Goal: Find specific page/section: Find specific page/section

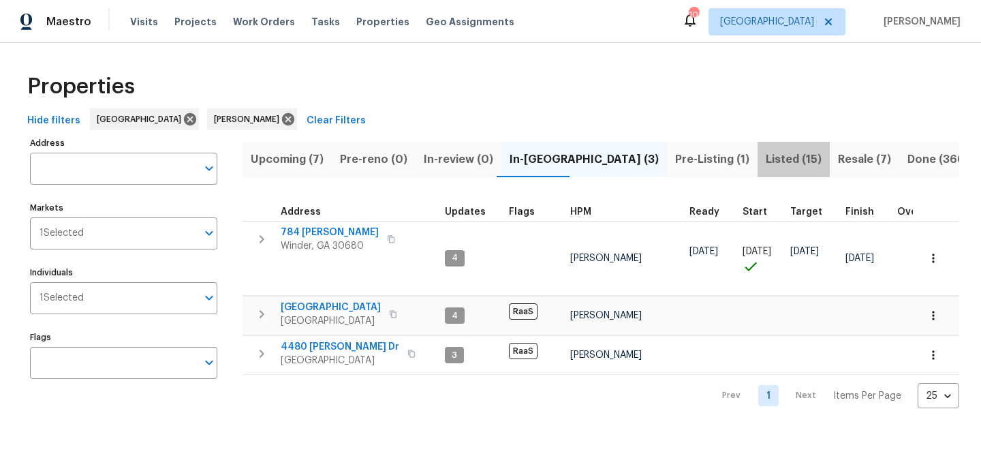
click at [766, 154] on span "Listed (15)" at bounding box center [794, 159] width 56 height 19
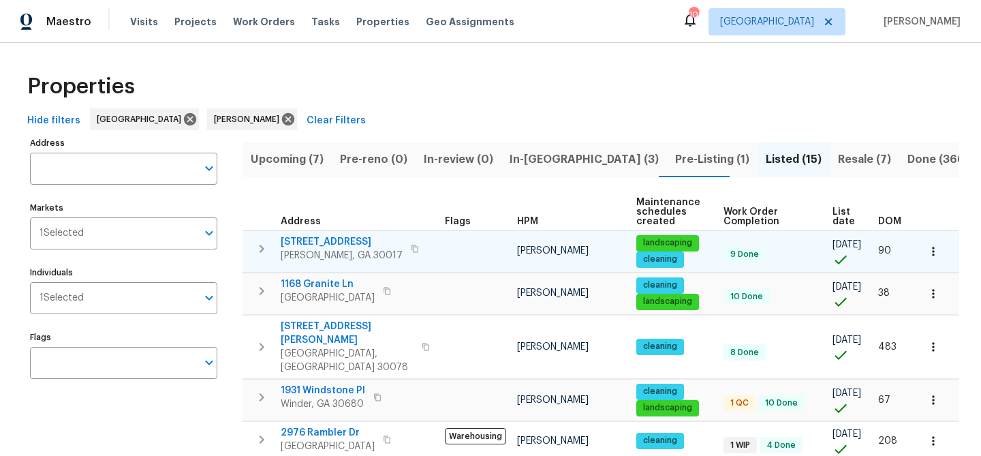
click at [337, 236] on span "622 Madison Park Dr" at bounding box center [342, 242] width 122 height 14
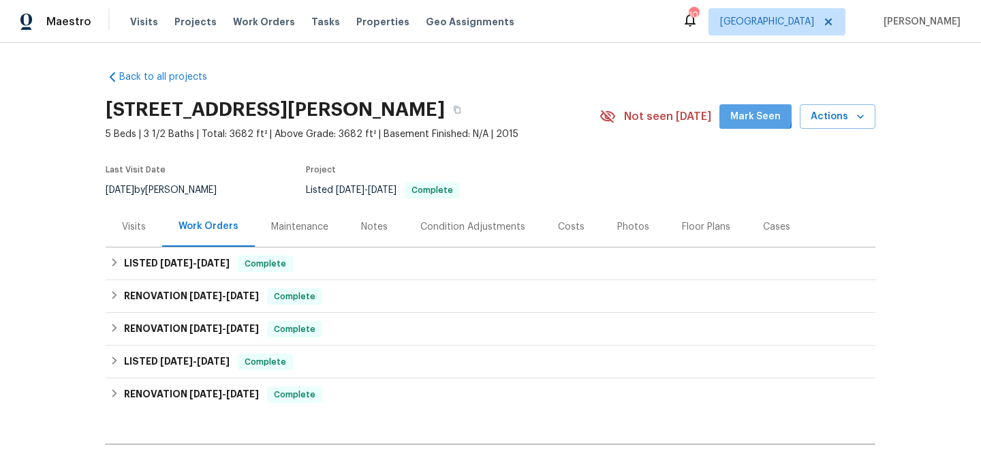
click at [740, 112] on span "Mark Seen" at bounding box center [755, 116] width 50 height 17
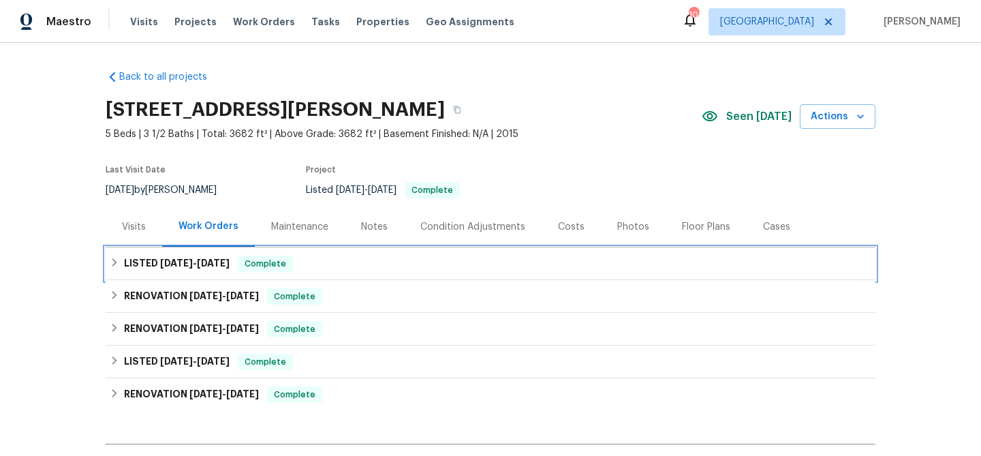
click at [376, 265] on div "LISTED 7/18/25 - 7/21/25 Complete" at bounding box center [491, 263] width 762 height 16
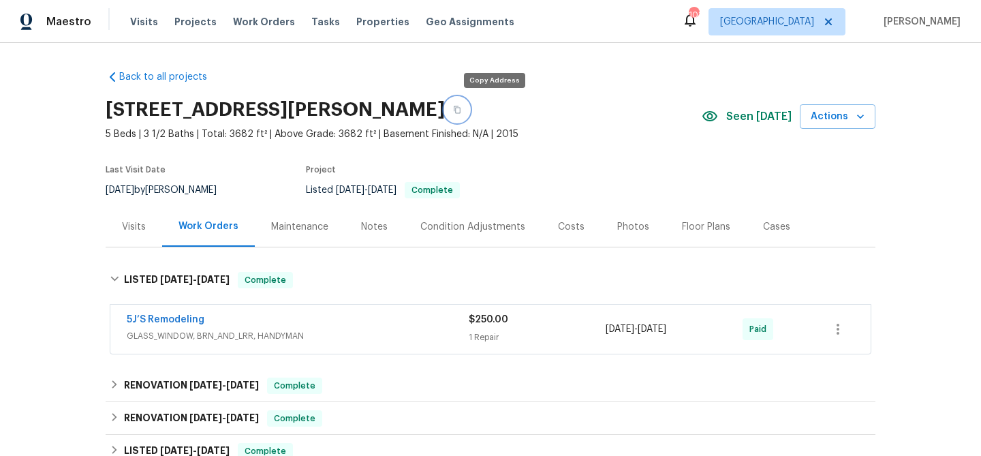
click at [469, 105] on button "button" at bounding box center [457, 109] width 25 height 25
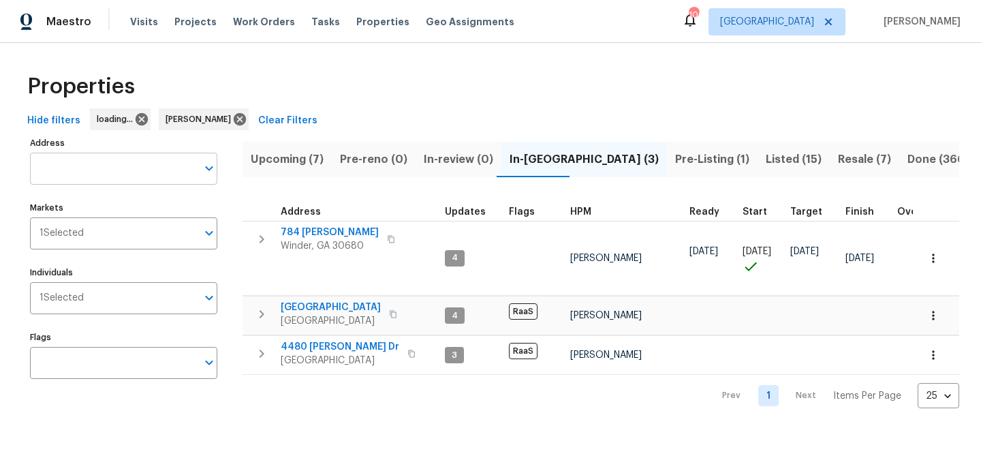
click at [89, 168] on input "Address" at bounding box center [113, 169] width 167 height 32
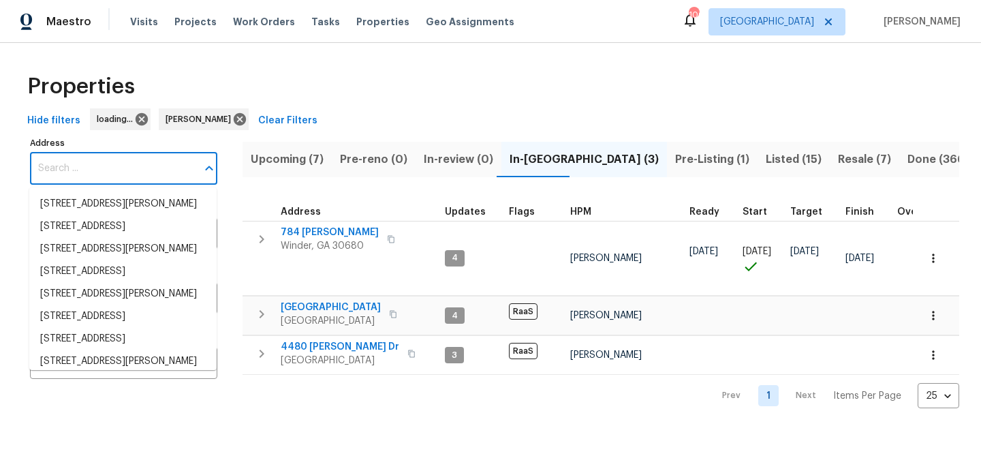
paste input "[STREET_ADDRESS]"
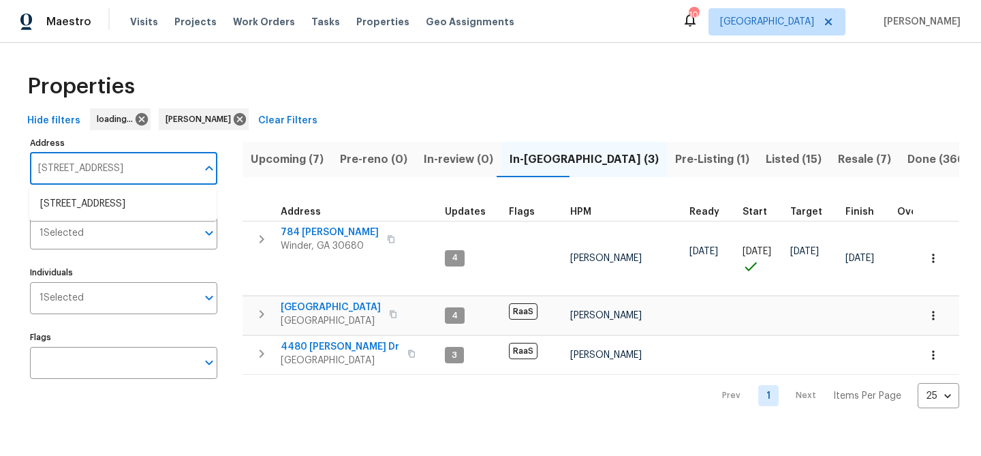
type input "[STREET_ADDRESS]"
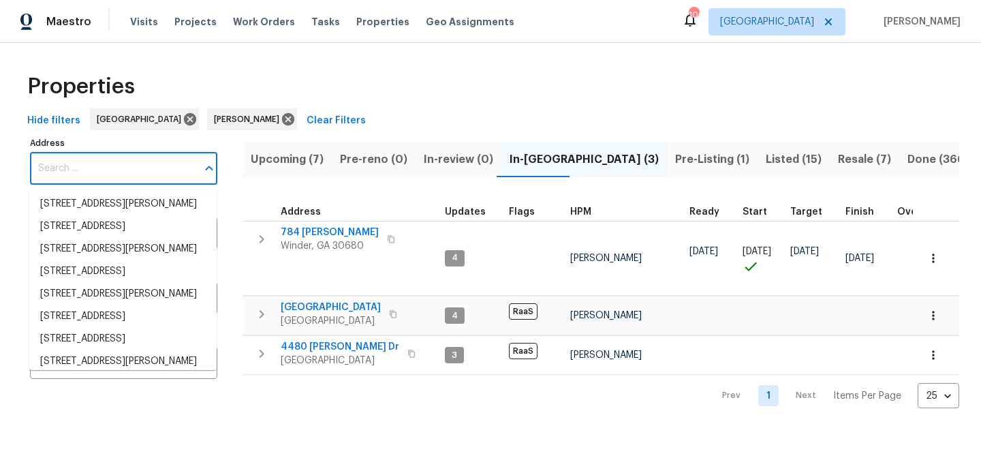
click at [91, 162] on input "Address" at bounding box center [113, 169] width 167 height 32
paste input "[STREET_ADDRESS]"
type input "[STREET_ADDRESS]"
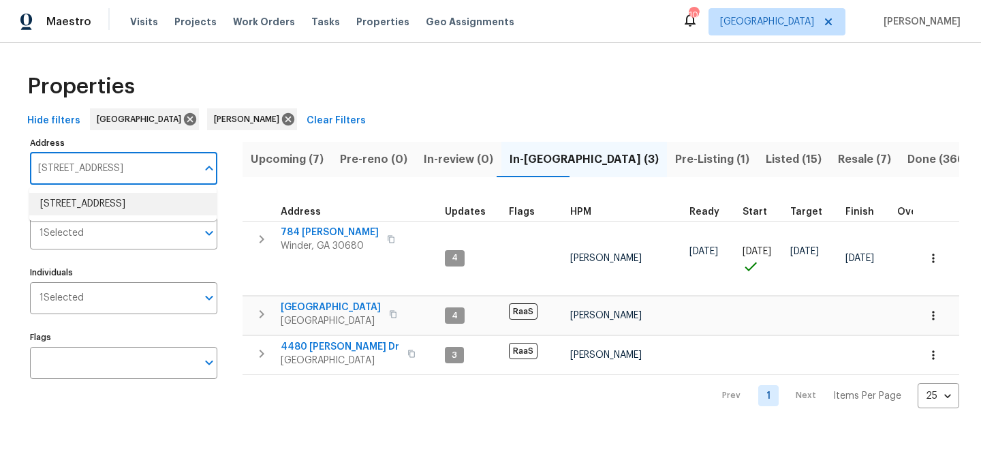
click at [91, 210] on li "1476 Rolling View Way Dacula GA 30019" at bounding box center [122, 204] width 187 height 22
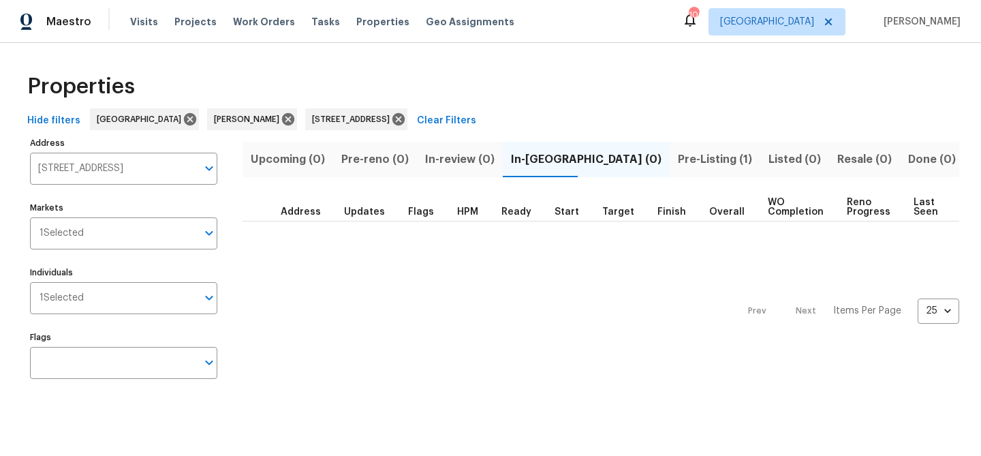
click at [678, 158] on span "Pre-Listing (1)" at bounding box center [715, 159] width 74 height 19
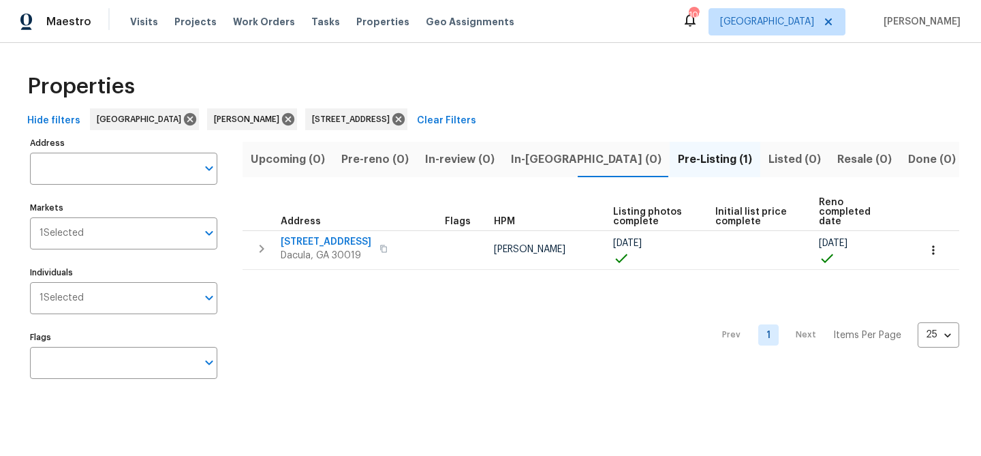
type input "1476 Rolling View Way Dacula GA 30019"
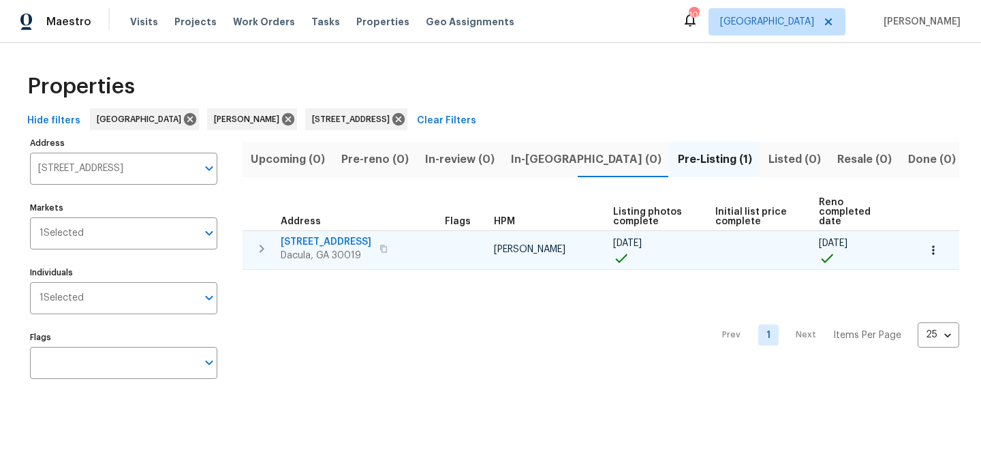
click at [331, 235] on span "[STREET_ADDRESS]" at bounding box center [326, 242] width 91 height 14
click at [335, 235] on span "[STREET_ADDRESS]" at bounding box center [326, 242] width 91 height 14
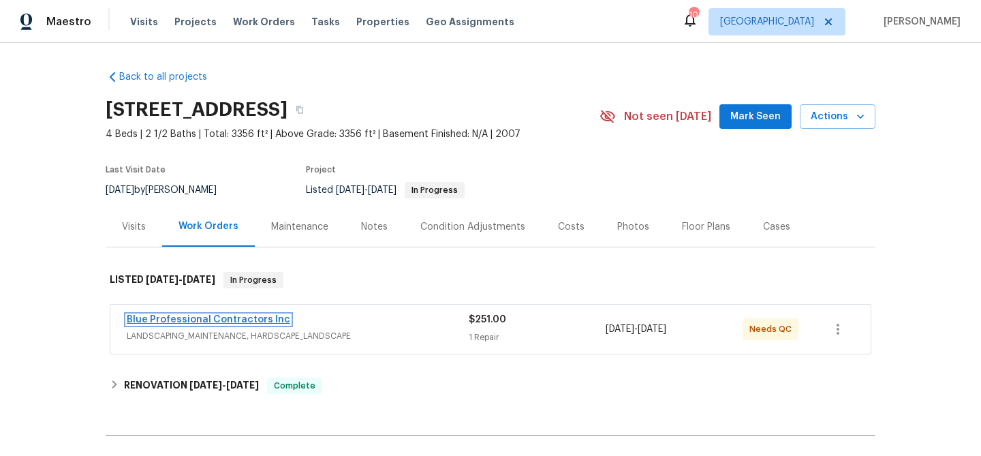
click at [263, 317] on link "Blue Professional Contractors Inc" at bounding box center [209, 320] width 164 height 10
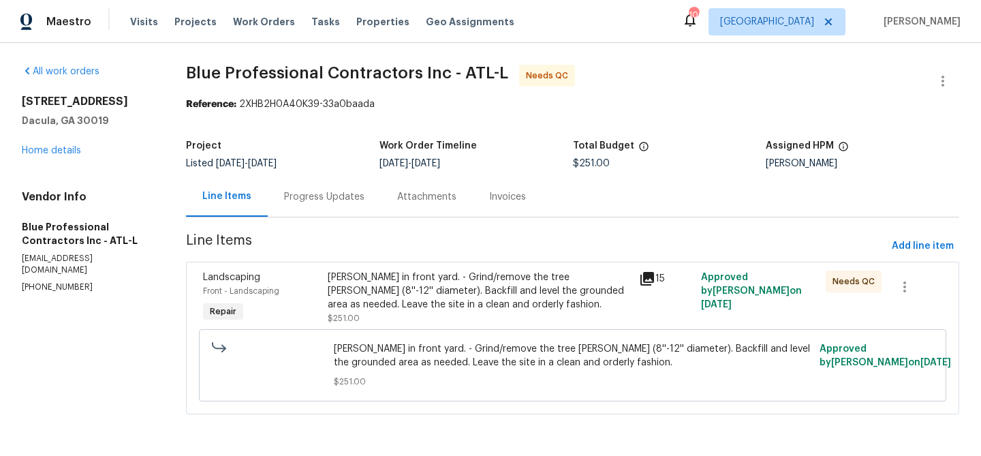
click at [417, 300] on div "Stump in front yard. - Grind/remove the tree stump (8''-12'' diameter). Backfil…" at bounding box center [479, 290] width 303 height 41
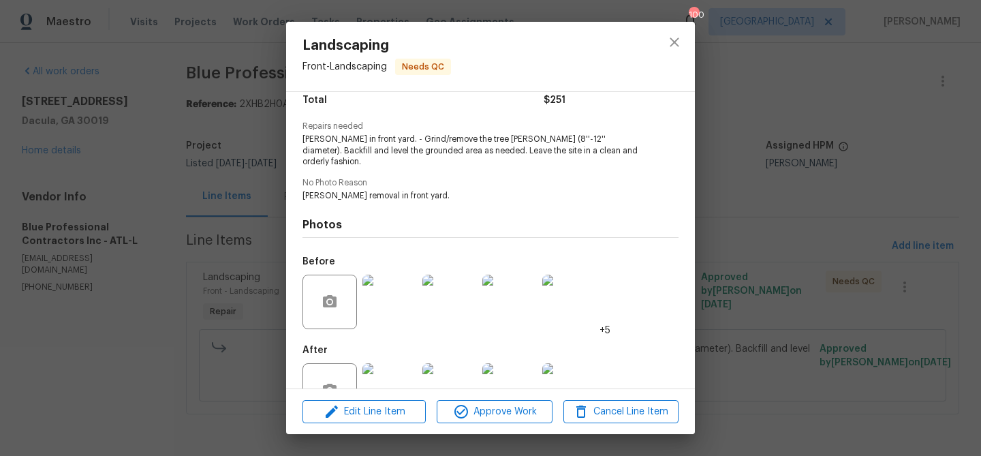
scroll to position [149, 0]
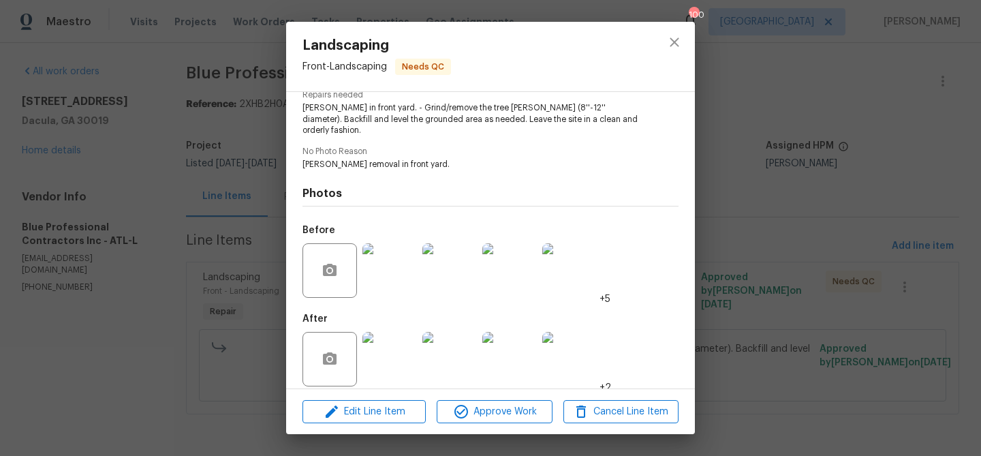
click at [392, 356] on img at bounding box center [389, 359] width 55 height 55
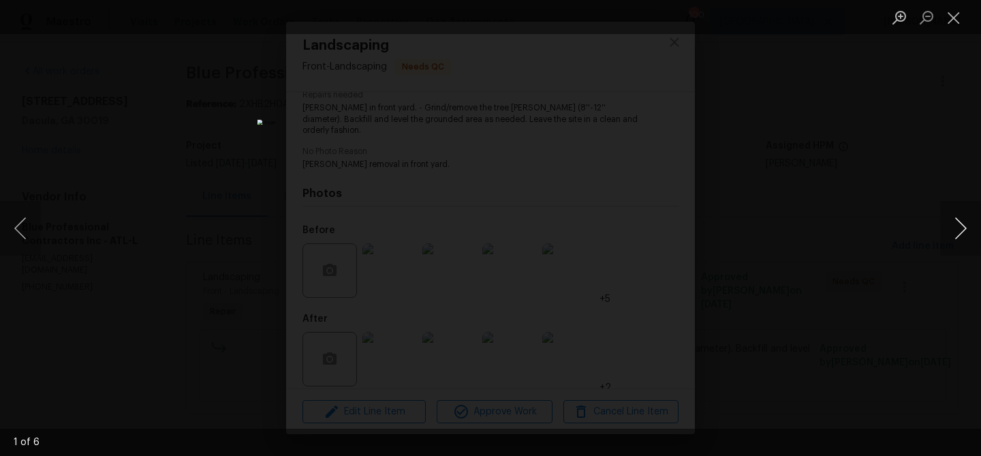
click at [953, 223] on button "Next image" at bounding box center [960, 228] width 41 height 55
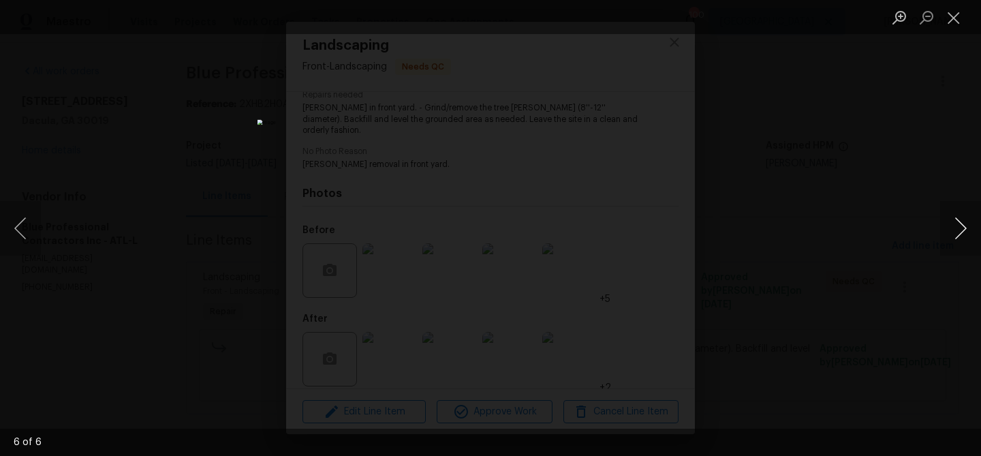
click at [953, 223] on button "Next image" at bounding box center [960, 228] width 41 height 55
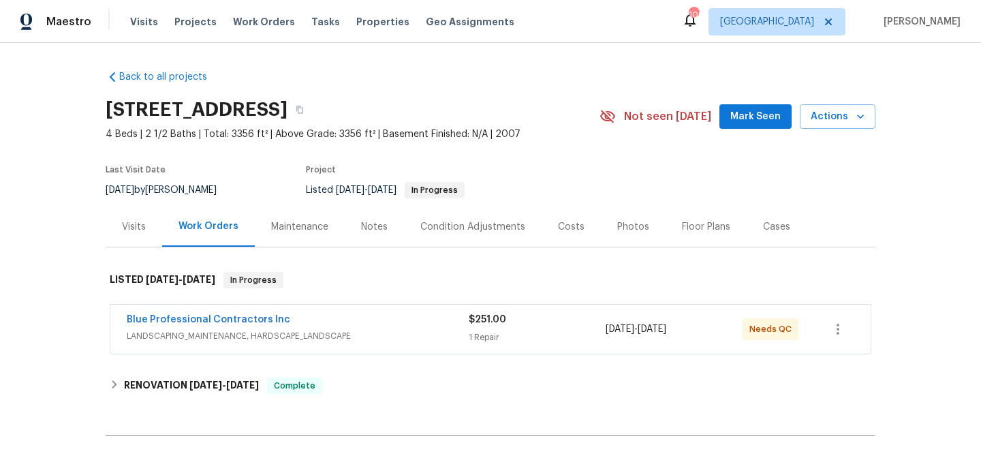
click at [389, 221] on div "Notes" at bounding box center [374, 226] width 59 height 40
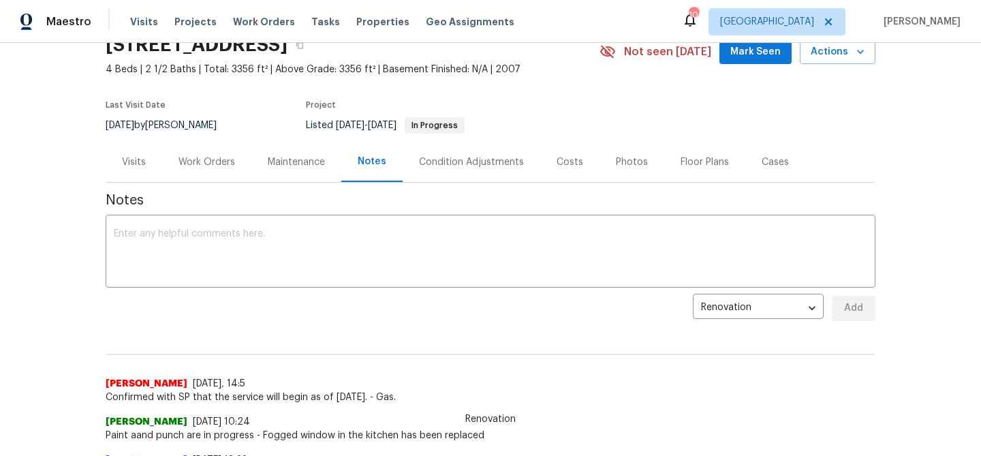
scroll to position [60, 0]
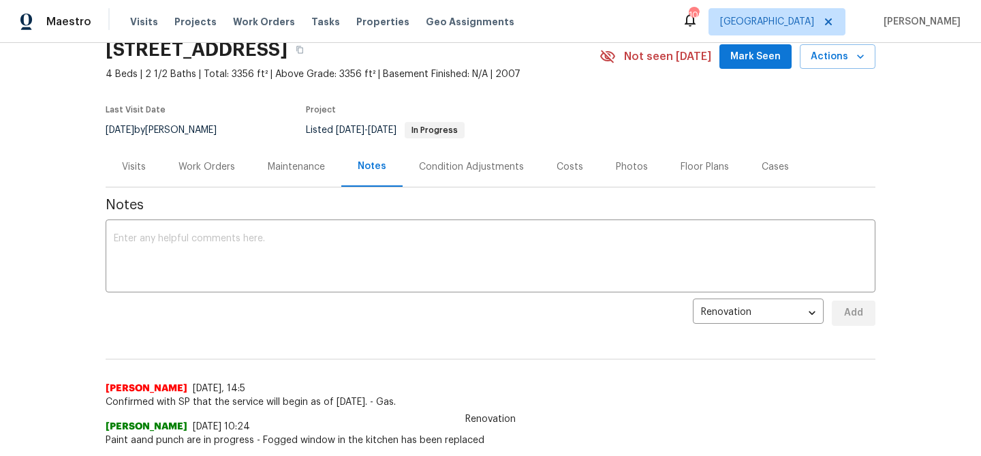
click at [219, 165] on div "Work Orders" at bounding box center [206, 167] width 57 height 14
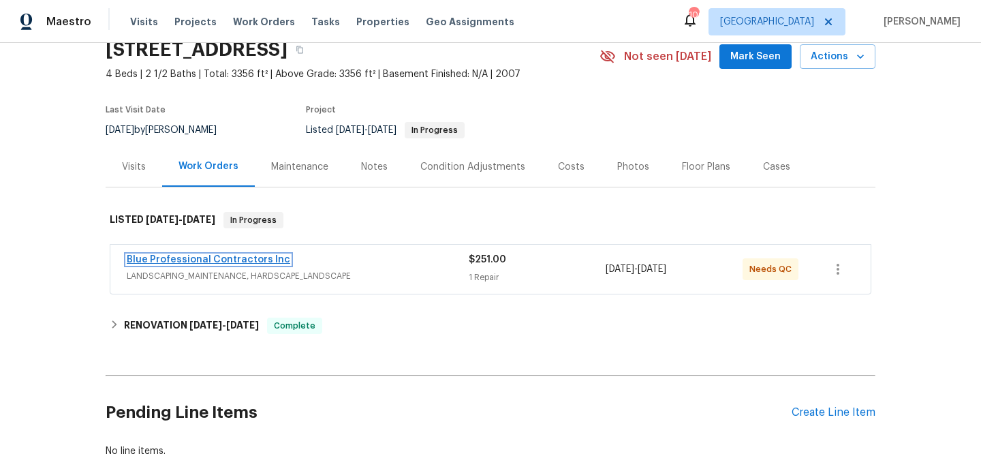
click at [224, 258] on link "Blue Professional Contractors Inc" at bounding box center [209, 260] width 164 height 10
